Goal: Information Seeking & Learning: Find specific page/section

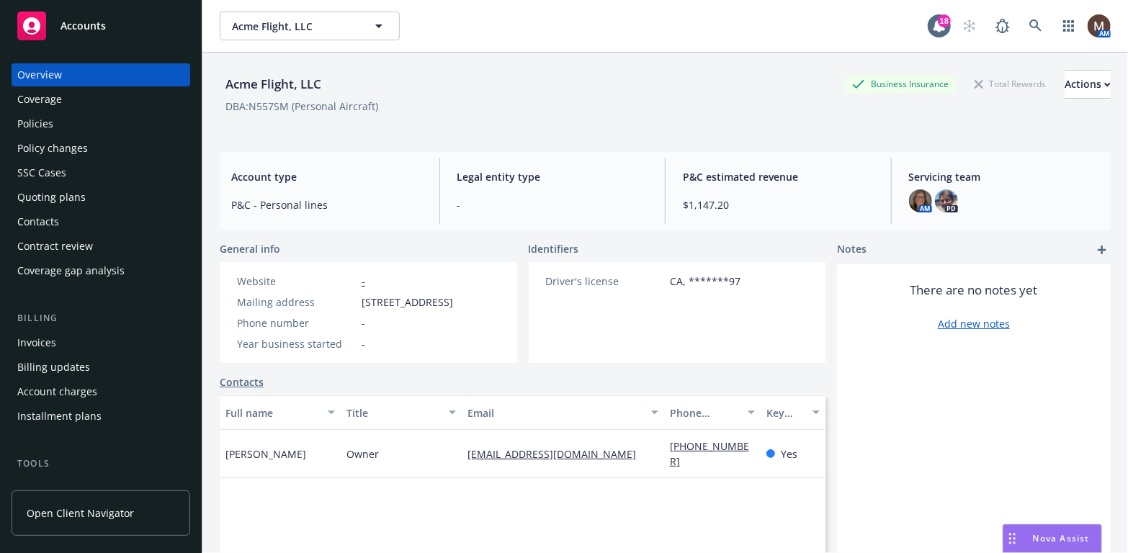
drag, startPoint x: 48, startPoint y: 120, endPoint x: 58, endPoint y: 153, distance: 34.6
click at [48, 120] on div "Policies" at bounding box center [35, 123] width 36 height 23
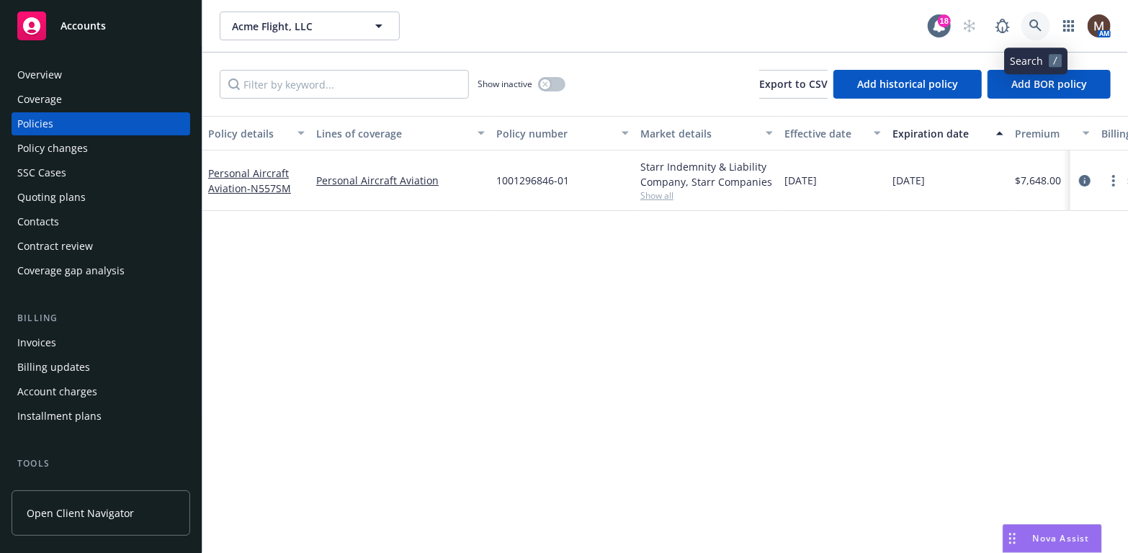
click at [1035, 25] on icon at bounding box center [1035, 25] width 13 height 13
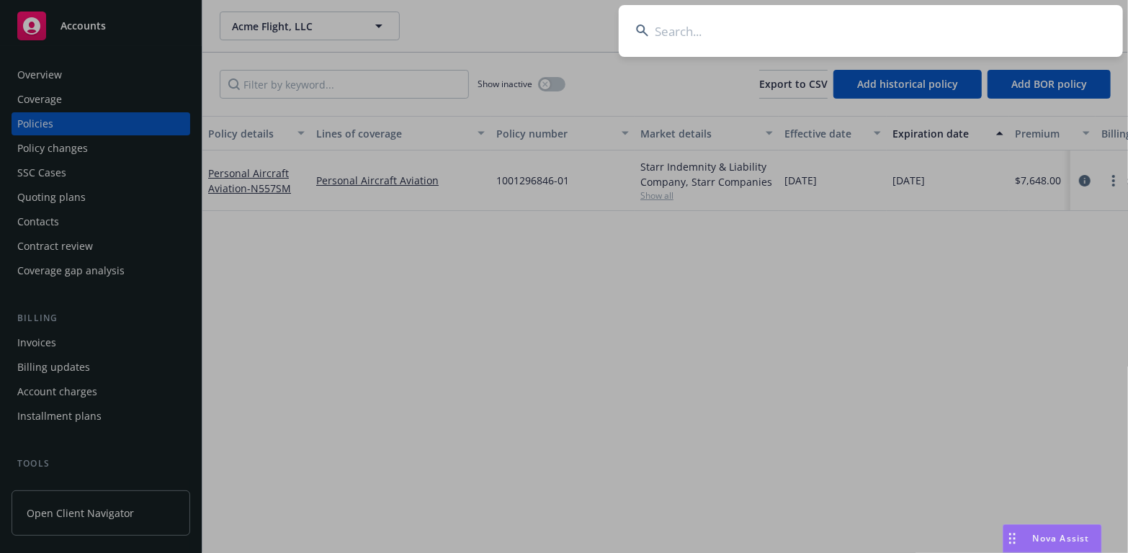
click at [670, 32] on input at bounding box center [870, 31] width 504 height 52
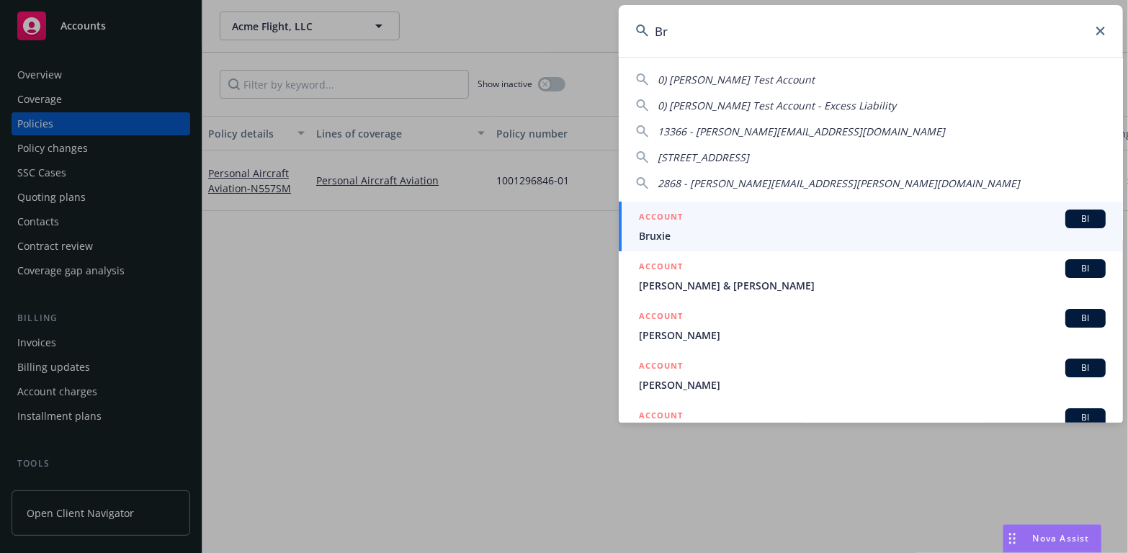
type input "B"
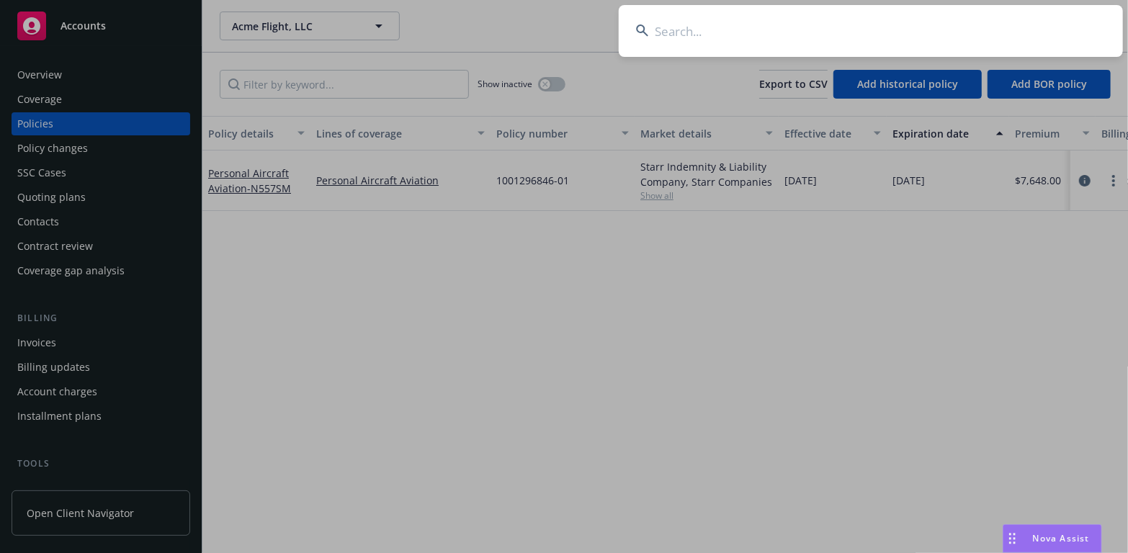
click at [669, 26] on input at bounding box center [870, 31] width 504 height 52
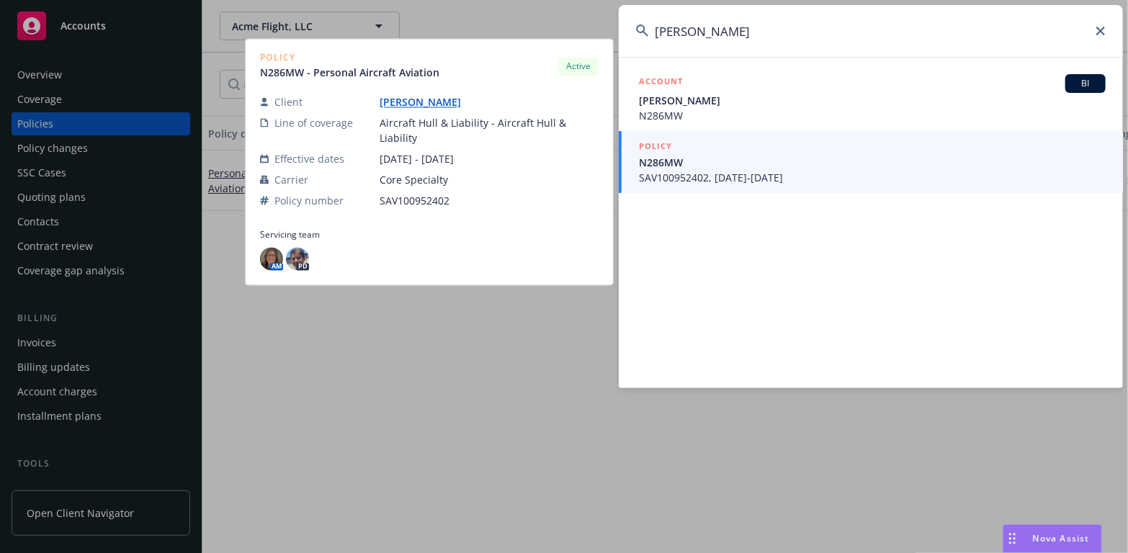
type input "[PERSON_NAME]"
drag, startPoint x: 673, startPoint y: 169, endPoint x: 661, endPoint y: 174, distance: 13.2
click at [673, 169] on span "N286MW" at bounding box center [872, 162] width 467 height 15
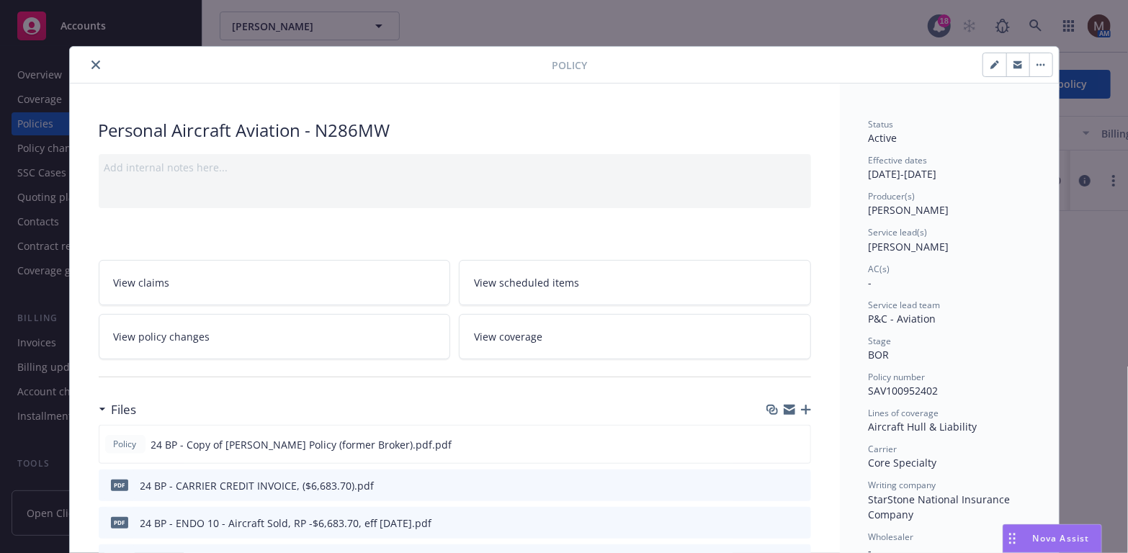
click at [88, 58] on button "close" at bounding box center [95, 64] width 17 height 17
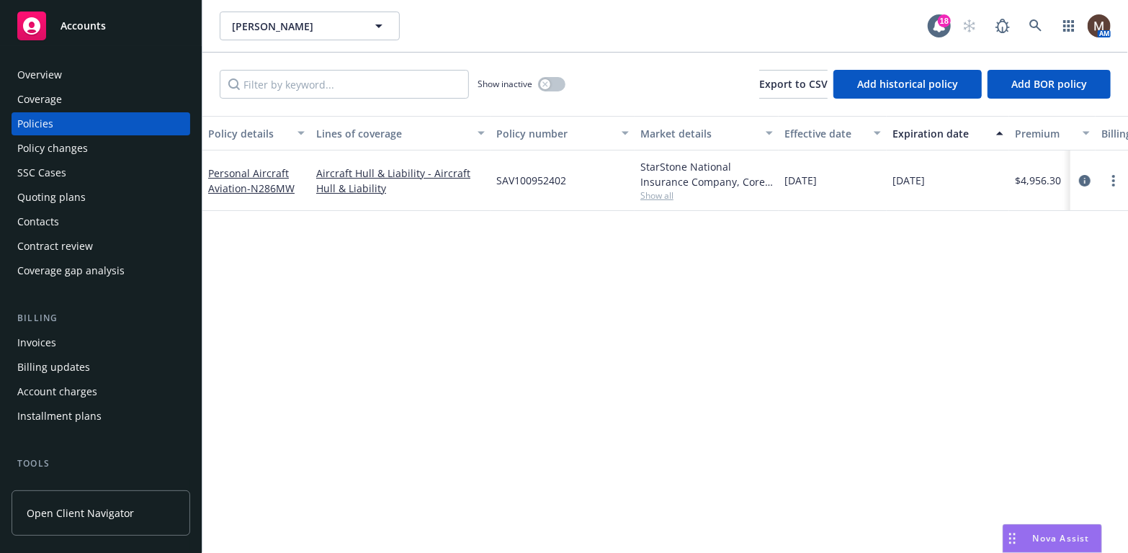
click at [49, 219] on div "Contacts" at bounding box center [38, 221] width 42 height 23
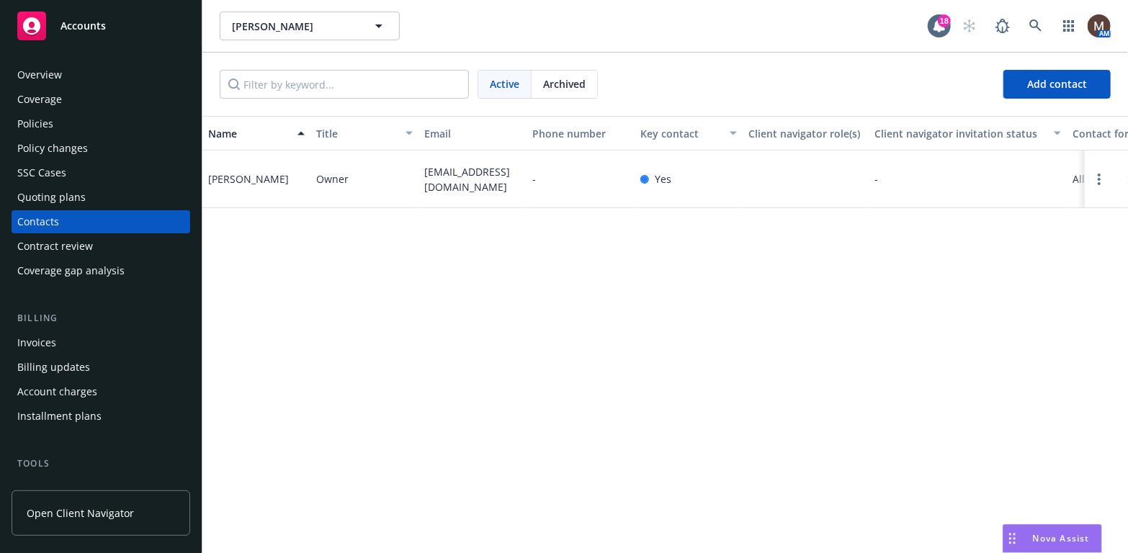
click at [46, 114] on div "Policies" at bounding box center [35, 123] width 36 height 23
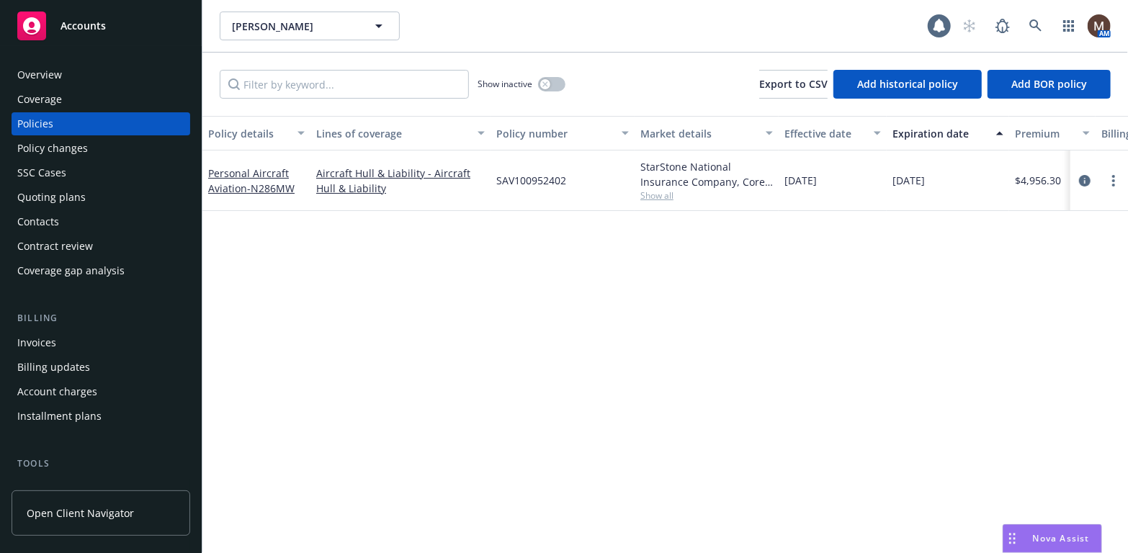
scroll to position [72, 0]
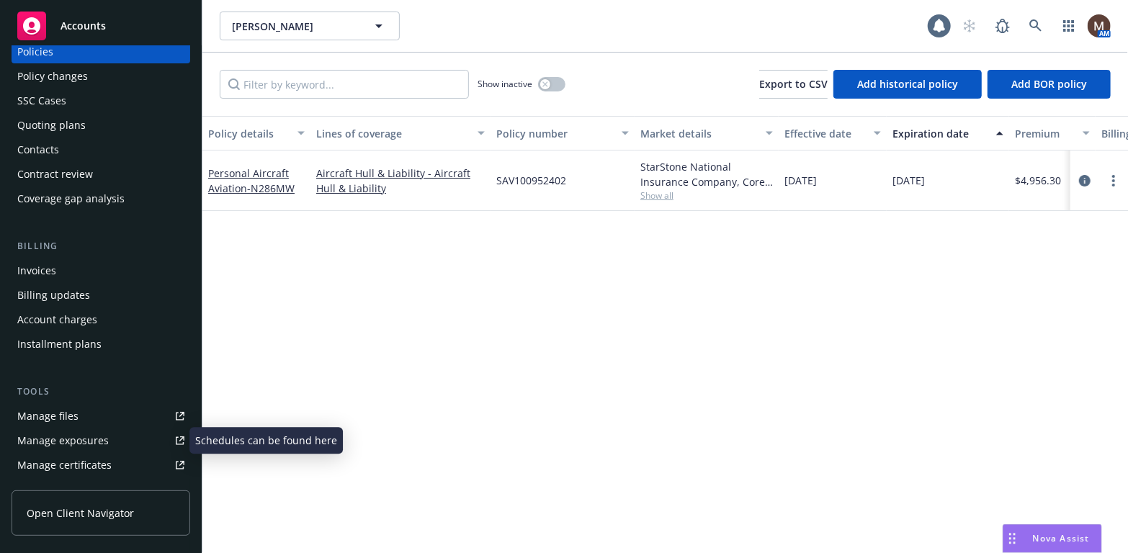
click at [66, 412] on div "Manage files" at bounding box center [47, 416] width 61 height 23
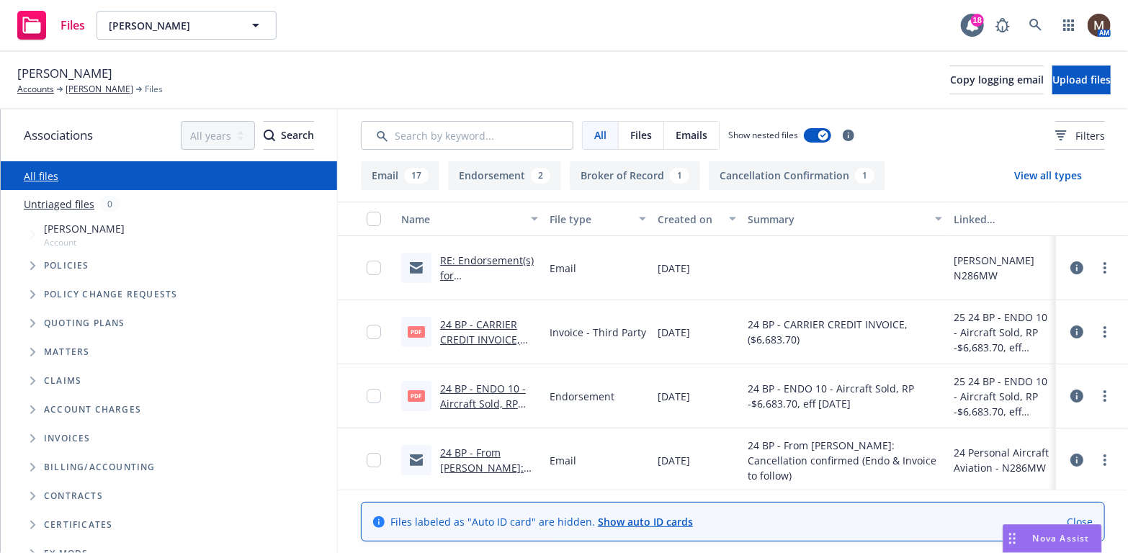
click at [472, 274] on link "RE: Endorsement(s) for [PERSON_NAME], SAV100952402" at bounding box center [487, 282] width 94 height 59
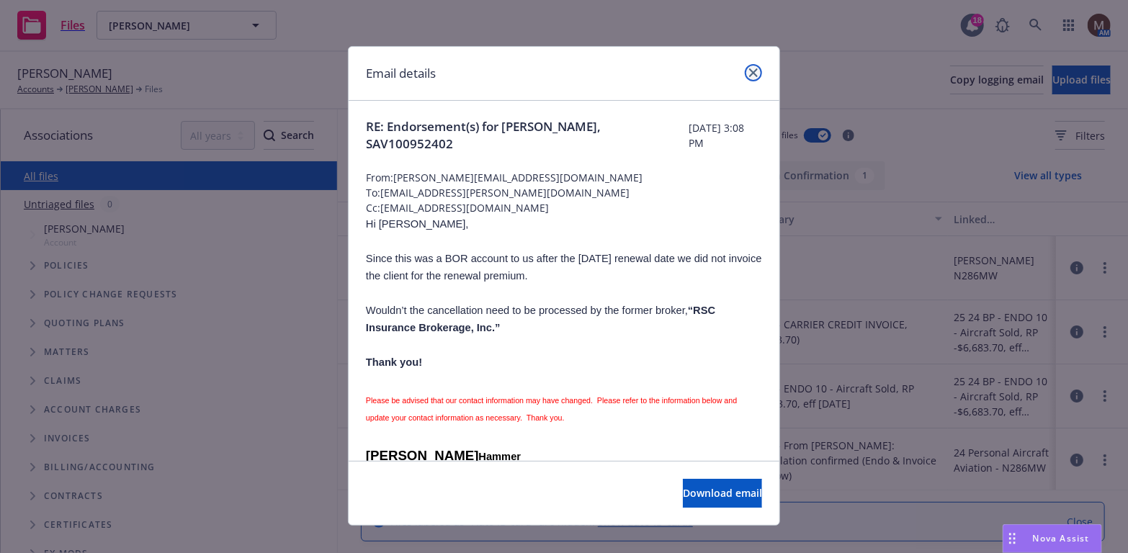
click at [749, 68] on icon "close" at bounding box center [753, 72] width 9 height 9
